Goal: Information Seeking & Learning: Learn about a topic

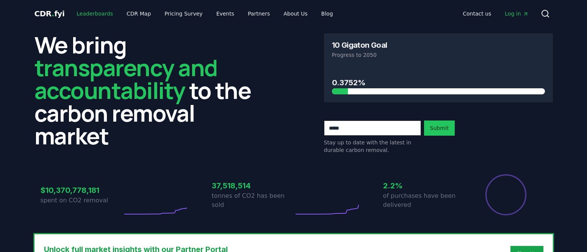
click at [89, 13] on link "Leaderboards" at bounding box center [94, 14] width 48 height 14
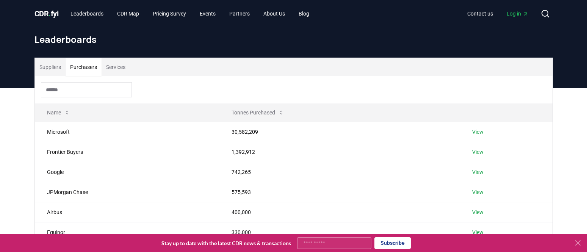
click at [88, 64] on button "Purchasers" at bounding box center [84, 67] width 36 height 18
click at [74, 84] on input at bounding box center [86, 89] width 91 height 15
type input "*"
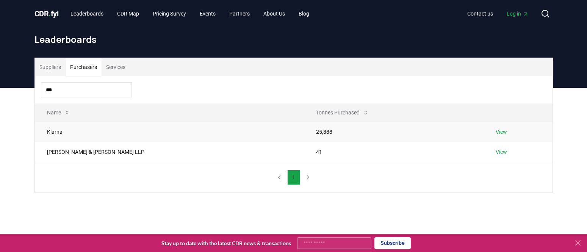
type input "***"
click at [496, 131] on link "View" at bounding box center [501, 132] width 11 height 8
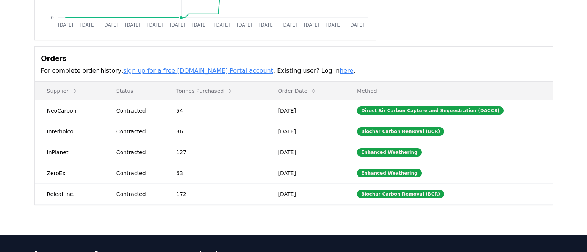
scroll to position [183, 0]
